Goal: Navigation & Orientation: Go to known website

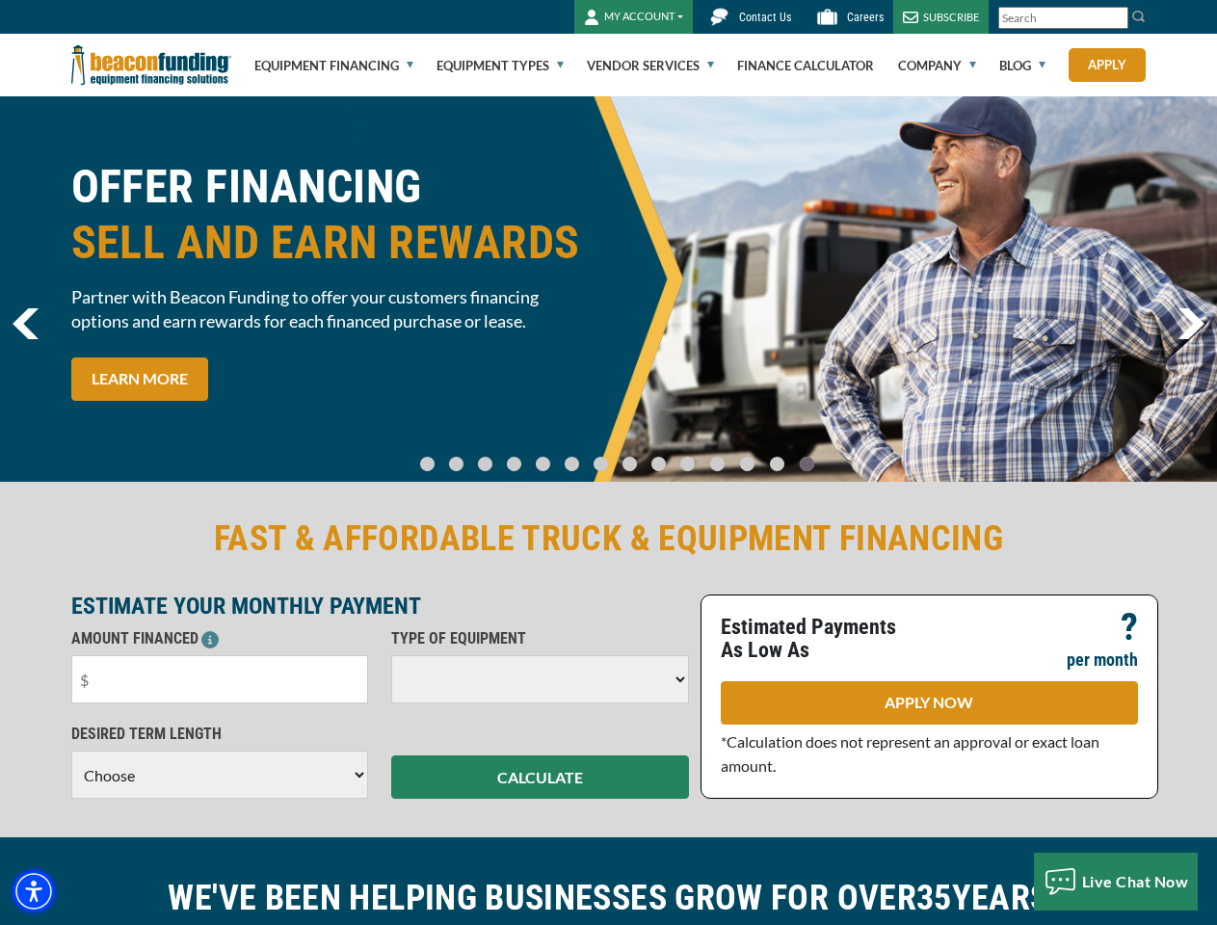
click at [34, 891] on img "Accessibility Menu" at bounding box center [34, 891] width 42 height 42
click at [1115, 18] on body "Skip to main content Enable accessibility for low vision Open the accessibility…" at bounding box center [608, 462] width 1217 height 925
click at [608, 289] on body "Skip to main content Enable accessibility for low vision Open the accessibility…" at bounding box center [608, 462] width 1217 height 925
click at [443, 455] on body "Skip to main content Enable accessibility for low vision Open the accessibility…" at bounding box center [608, 462] width 1217 height 925
